Goal: Check status

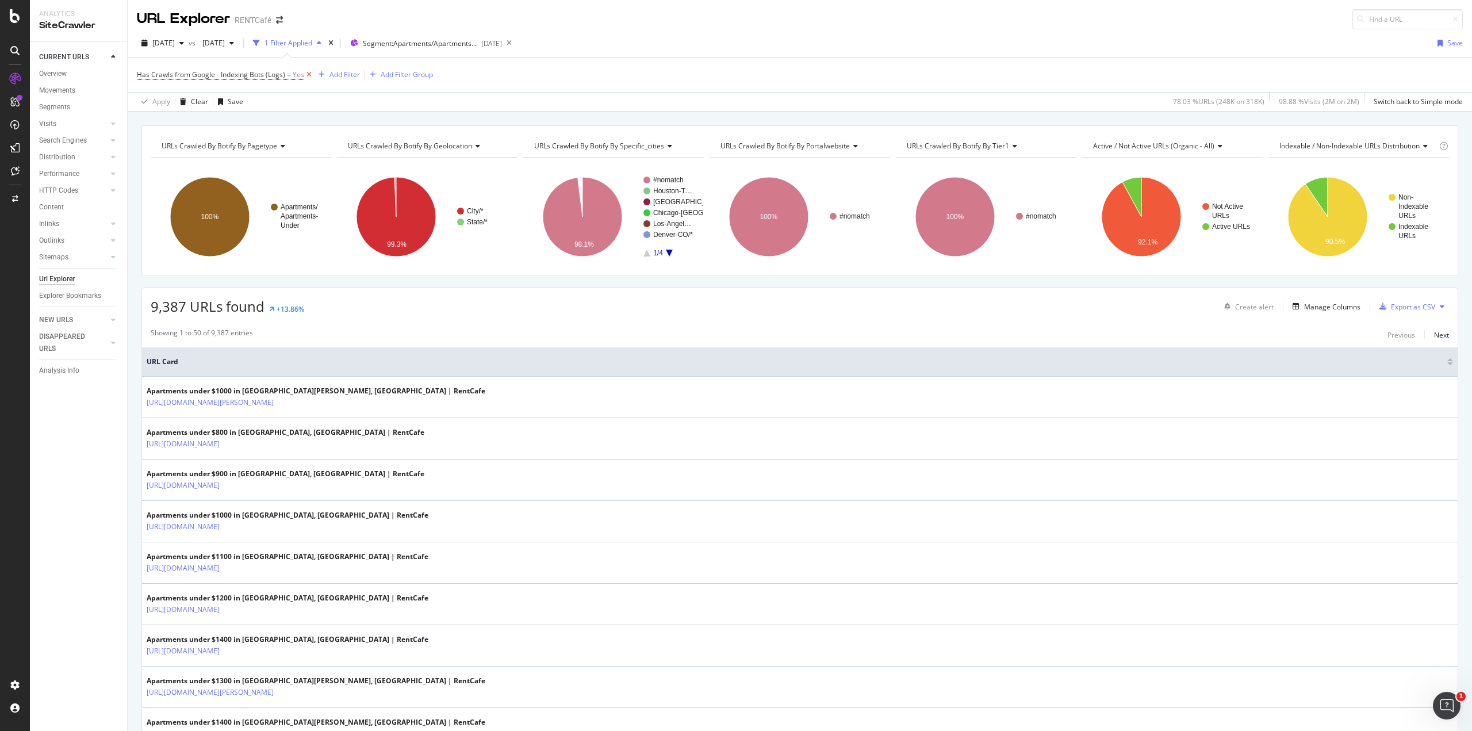
click at [308, 74] on icon at bounding box center [309, 74] width 10 height 11
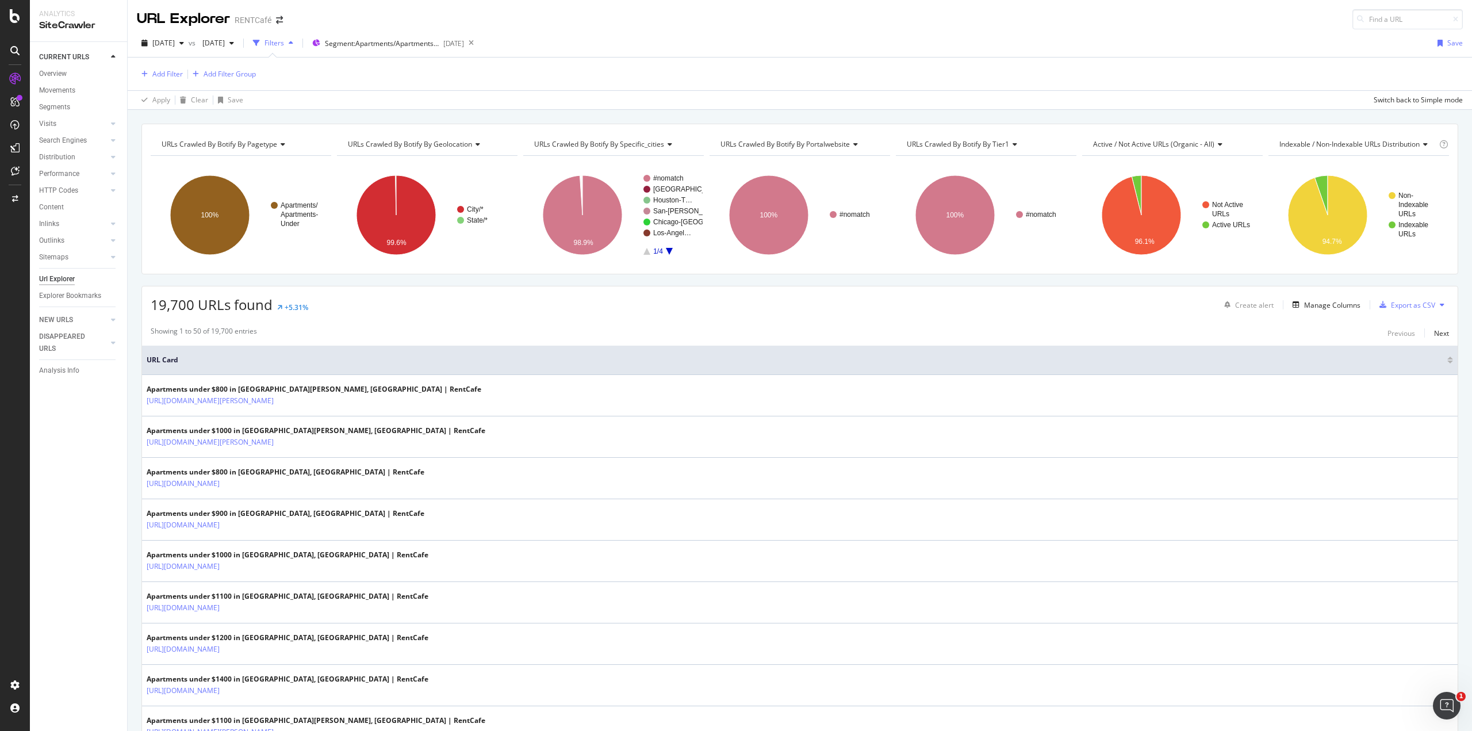
click at [375, 306] on div "19,700 URLs found +5.31% Create alert Manage Columns Export as CSV" at bounding box center [800, 300] width 1316 height 28
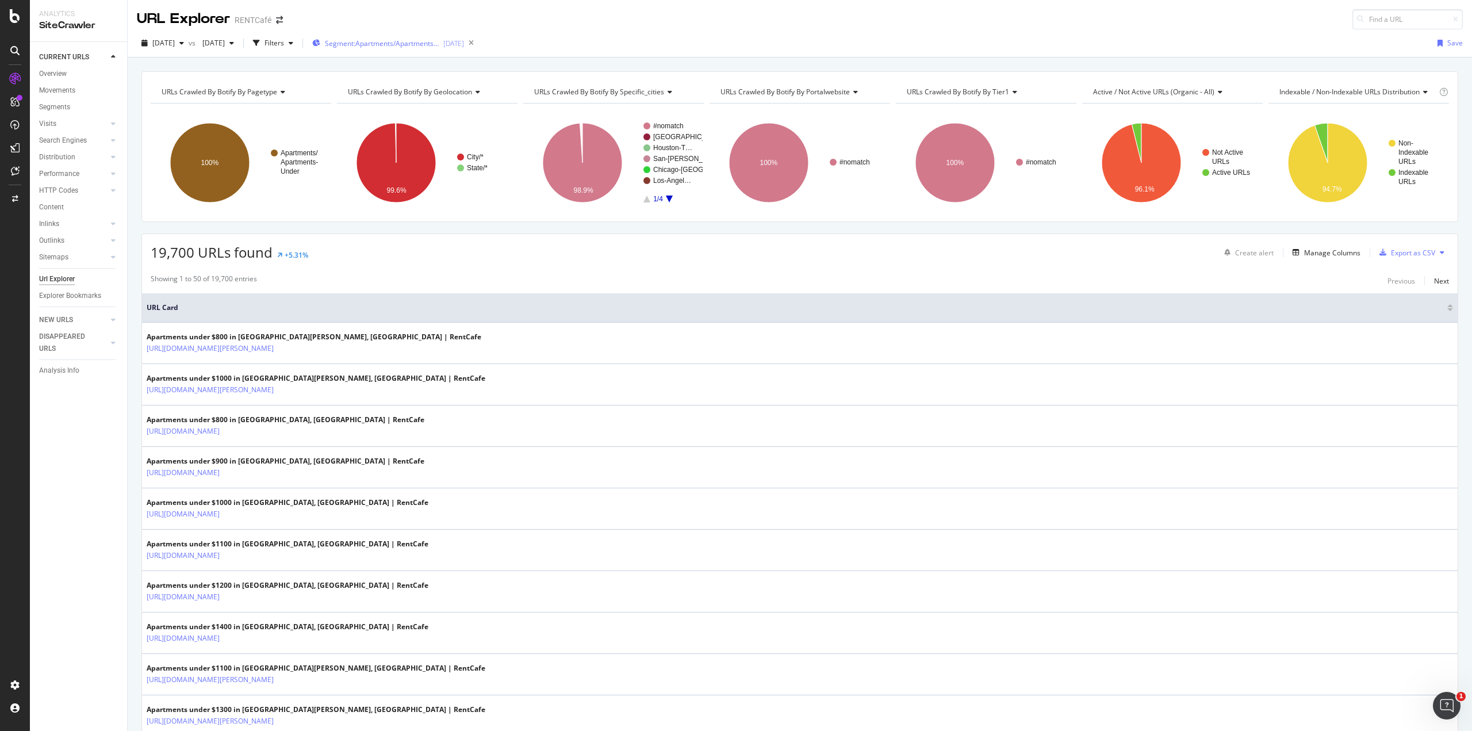
click at [464, 48] on div "Segment: Apartments/Apartments-Under [DATE]" at bounding box center [388, 42] width 152 height 17
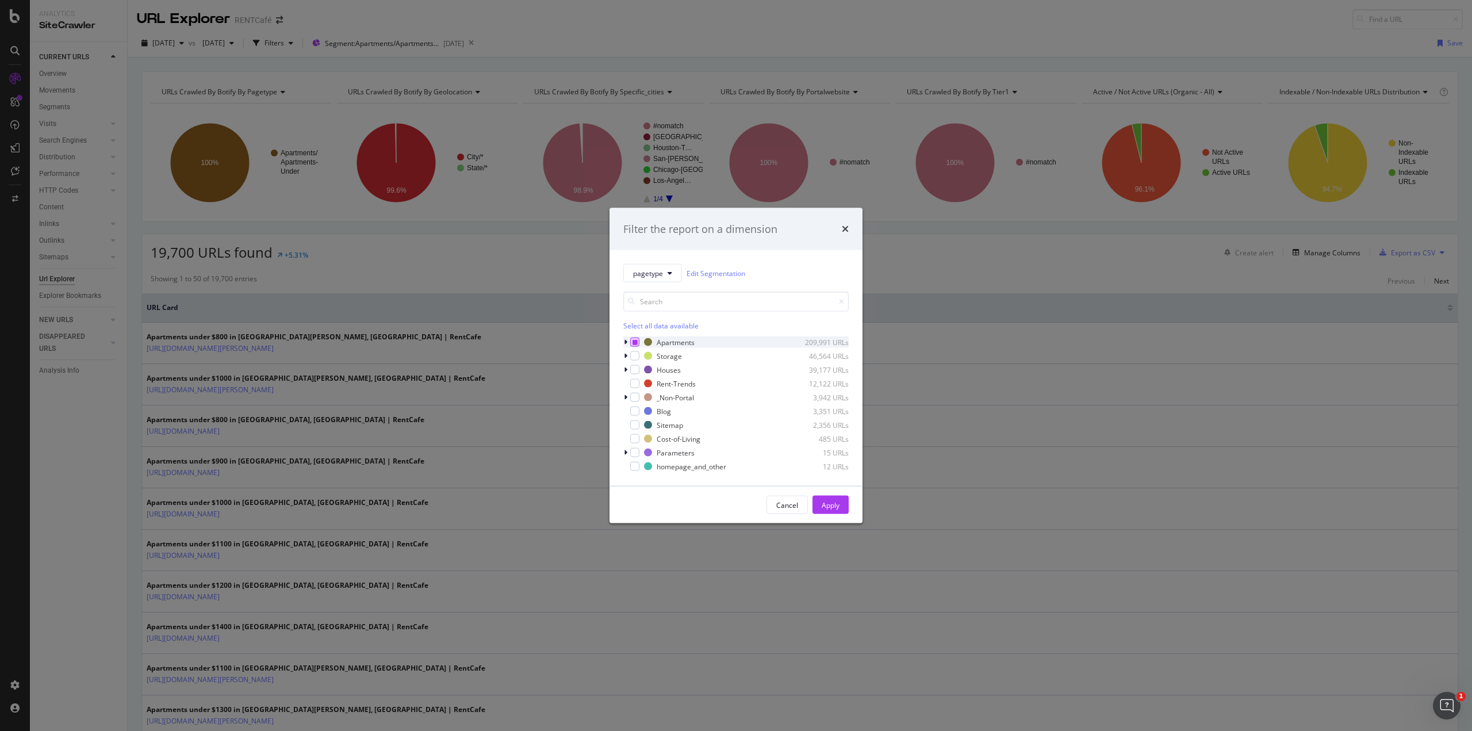
click at [632, 340] on icon "modal" at bounding box center [634, 342] width 5 height 6
click at [634, 339] on div "modal" at bounding box center [634, 342] width 9 height 9
click at [830, 504] on div "Apply" at bounding box center [831, 505] width 18 height 10
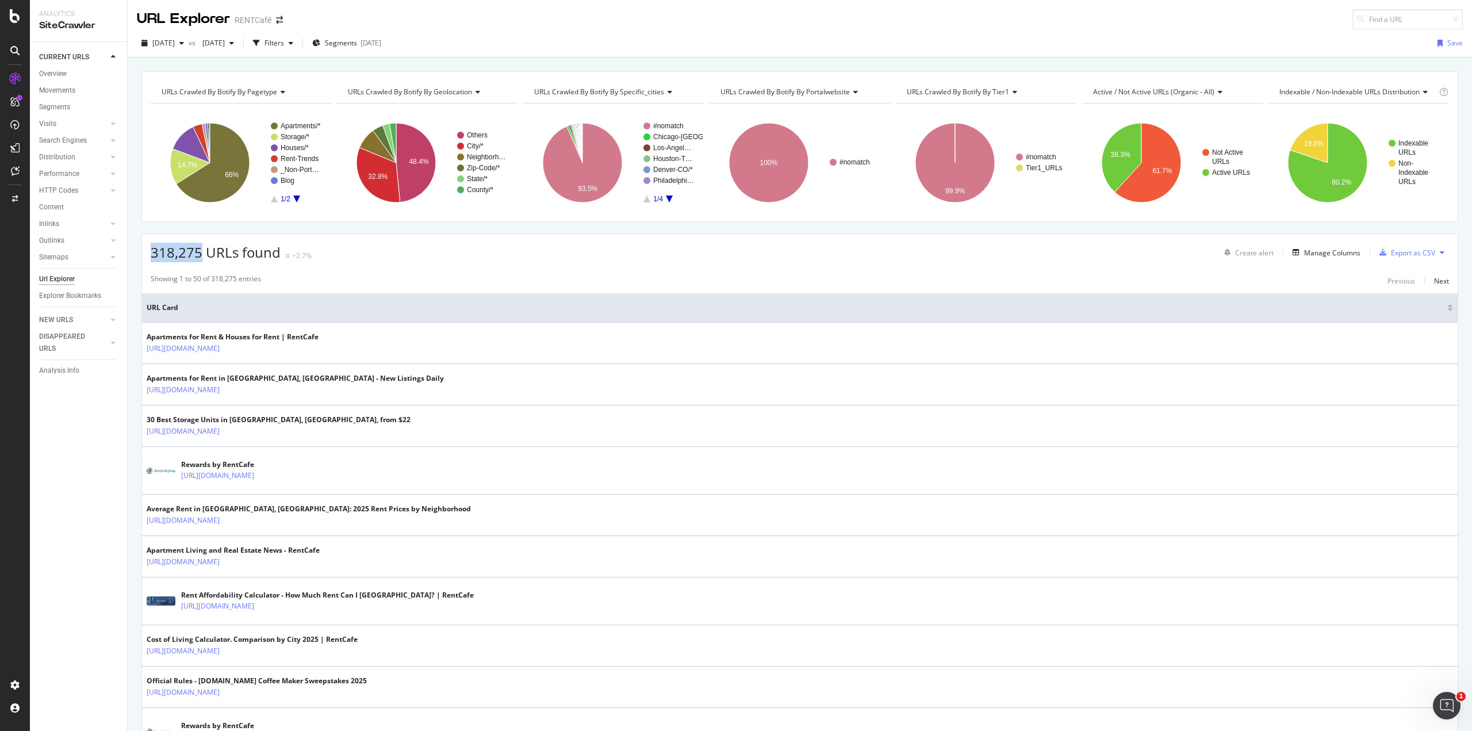
drag, startPoint x: 151, startPoint y: 250, endPoint x: 202, endPoint y: 252, distance: 51.3
click at [202, 252] on span "318,275 URLs found" at bounding box center [216, 252] width 130 height 19
drag, startPoint x: 220, startPoint y: 253, endPoint x: 259, endPoint y: 258, distance: 39.4
click at [259, 258] on span "318,275 URLs found" at bounding box center [216, 252] width 130 height 19
drag, startPoint x: 166, startPoint y: 252, endPoint x: 183, endPoint y: 252, distance: 17.2
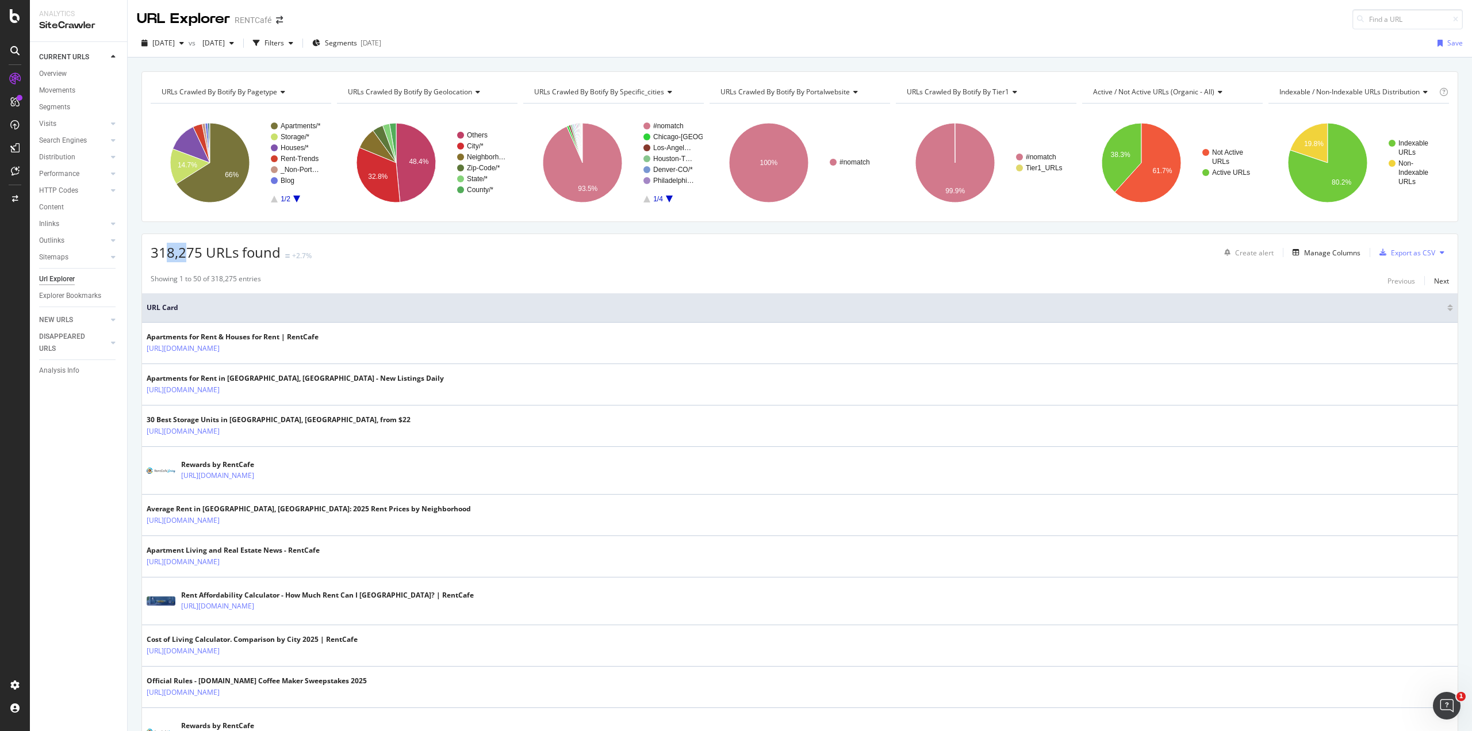
click at [183, 252] on span "318,275 URLs found" at bounding box center [216, 252] width 130 height 19
drag, startPoint x: 155, startPoint y: 252, endPoint x: 193, endPoint y: 252, distance: 37.9
click at [193, 252] on span "318,275 URLs found" at bounding box center [216, 252] width 130 height 19
click at [189, 47] on div "[DATE]" at bounding box center [163, 42] width 52 height 17
click at [649, 46] on div "[DATE] vs [DATE] Filters Segments [DATE] Save" at bounding box center [800, 45] width 1344 height 23
